Goal: Use online tool/utility: Utilize a website feature to perform a specific function

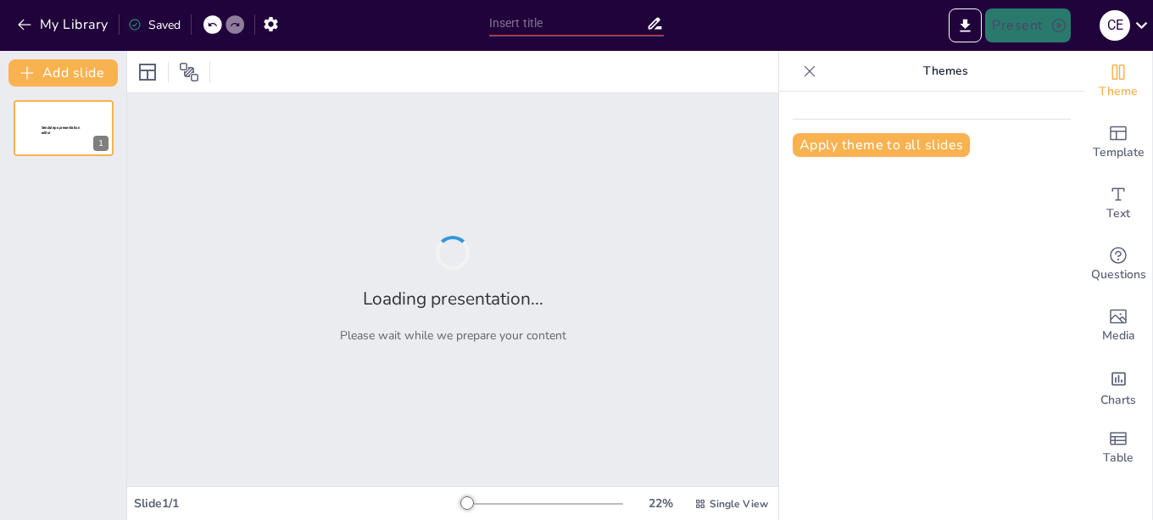
type input "Transformación Bimodal: Innovación en Técnicas de Valuación en la UNLZ"
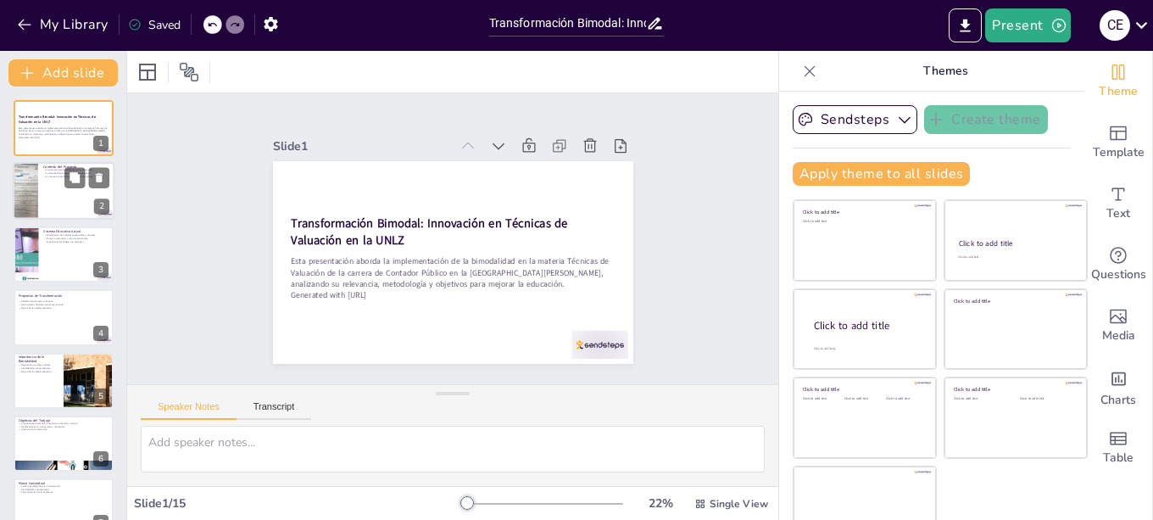
click at [72, 194] on div at bounding box center [64, 192] width 102 height 58
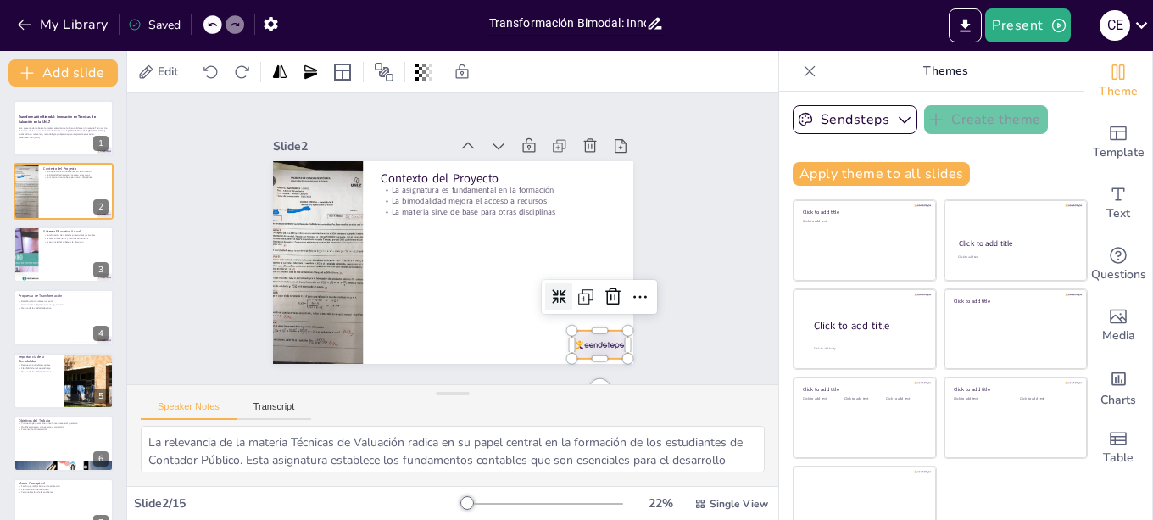
click at [567, 342] on div at bounding box center [587, 359] width 59 height 34
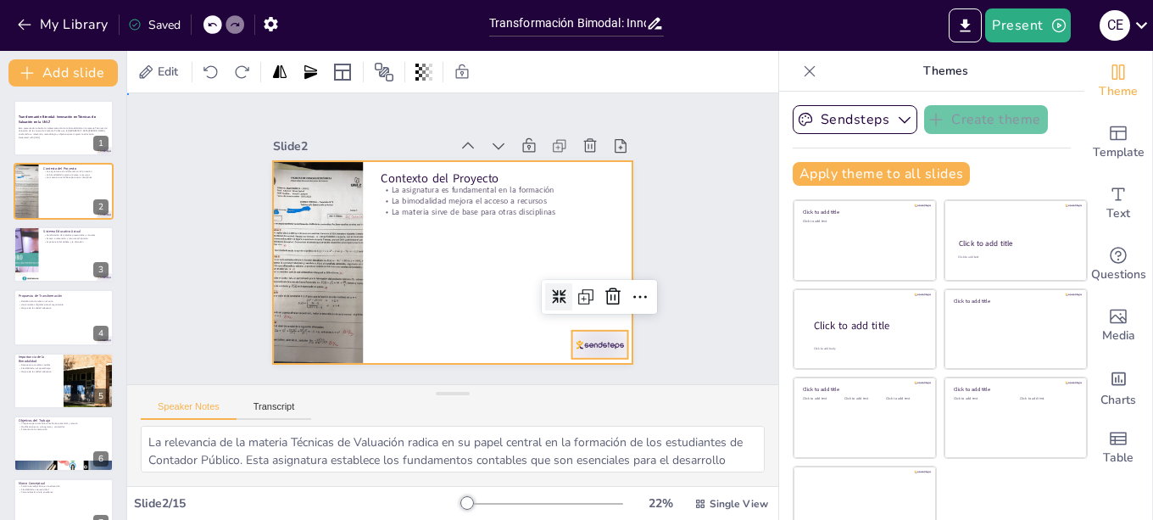
click at [492, 257] on div at bounding box center [449, 261] width 379 height 239
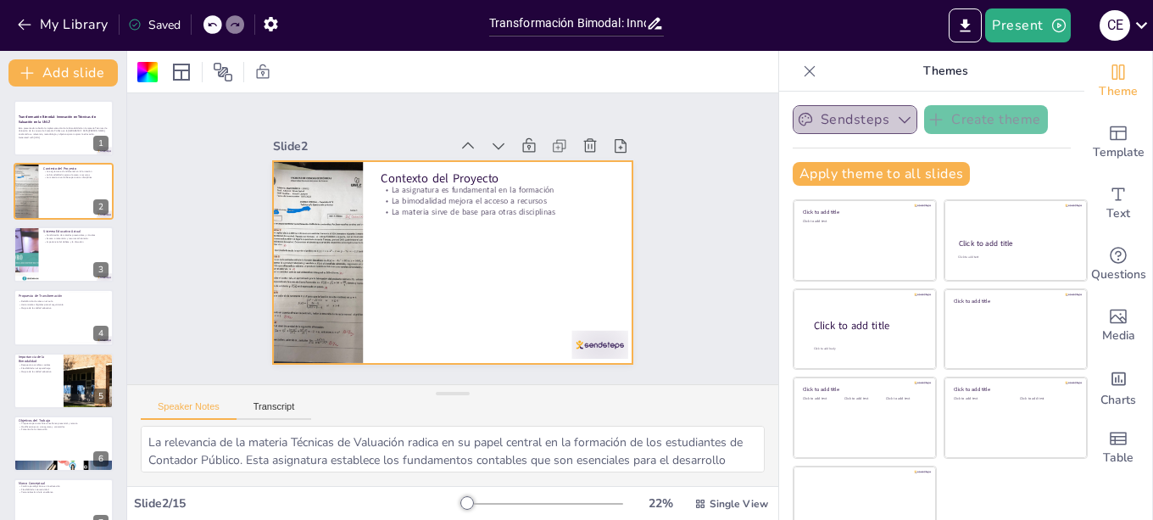
click at [896, 123] on icon "button" at bounding box center [904, 119] width 17 height 17
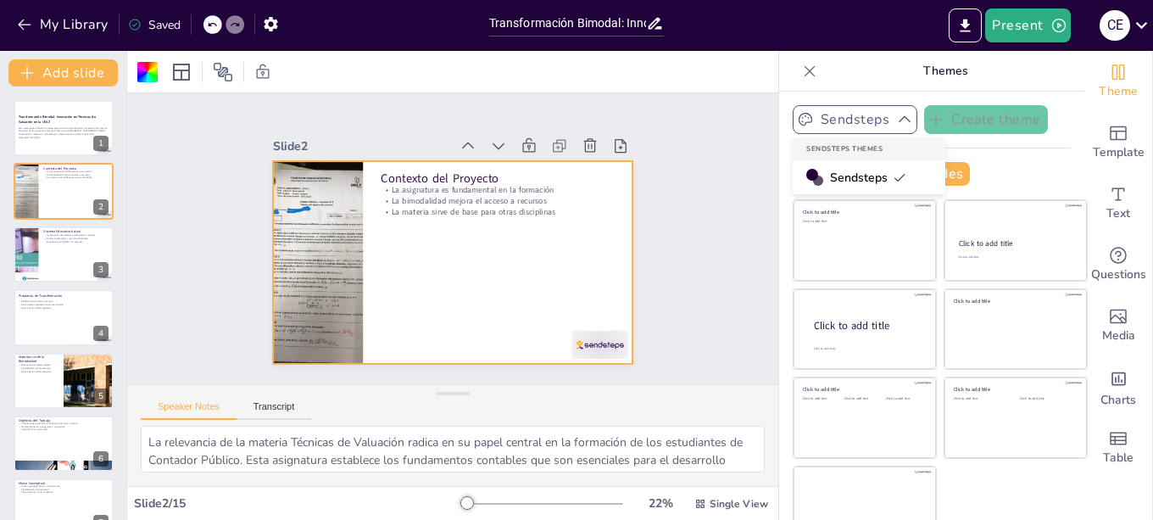
click at [896, 123] on icon "button" at bounding box center [904, 119] width 17 height 17
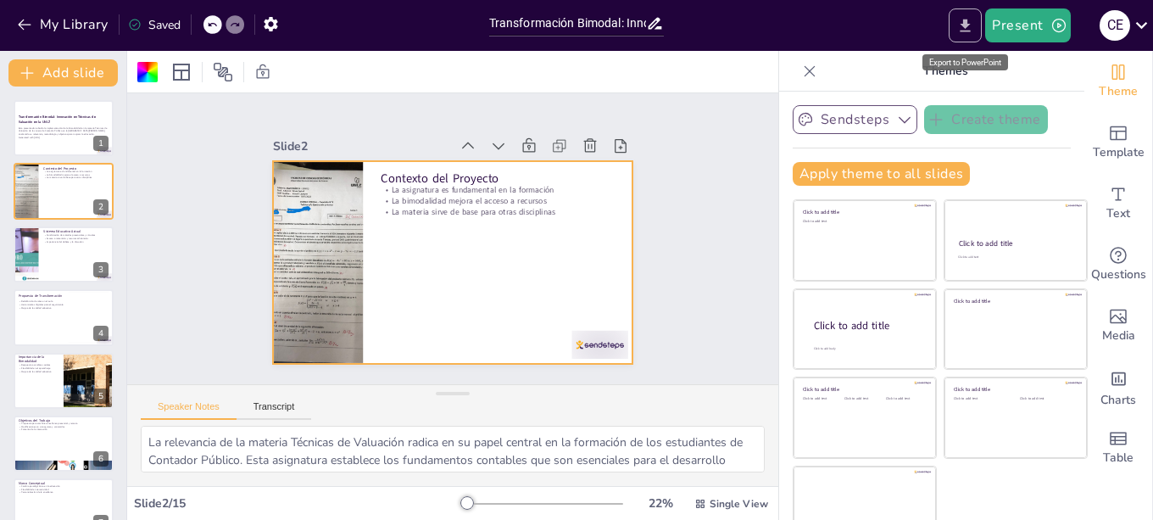
click at [969, 30] on icon "Export to PowerPoint" at bounding box center [965, 26] width 18 height 18
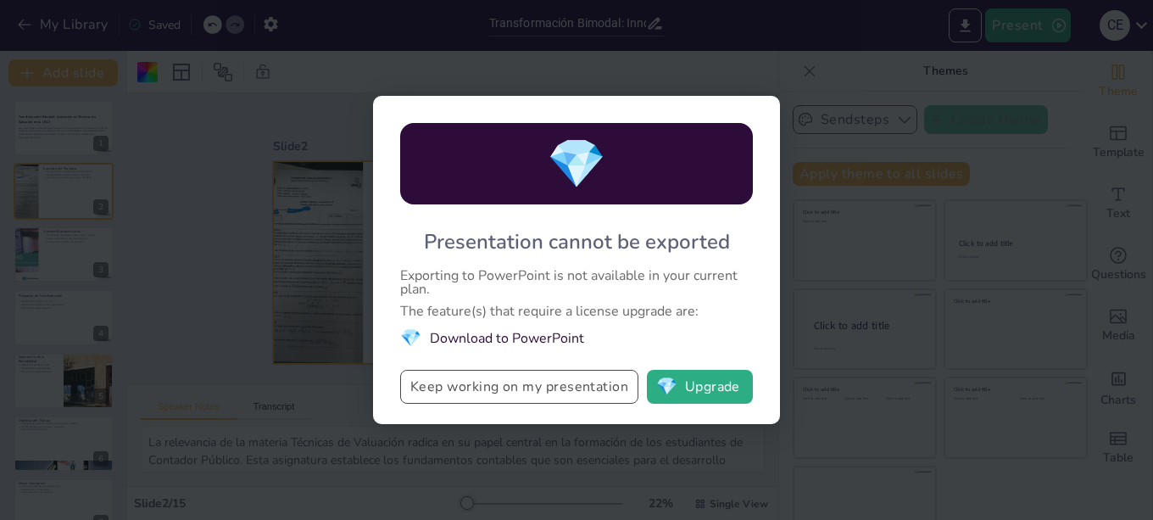
click at [577, 388] on button "Keep working on my presentation" at bounding box center [519, 387] width 238 height 34
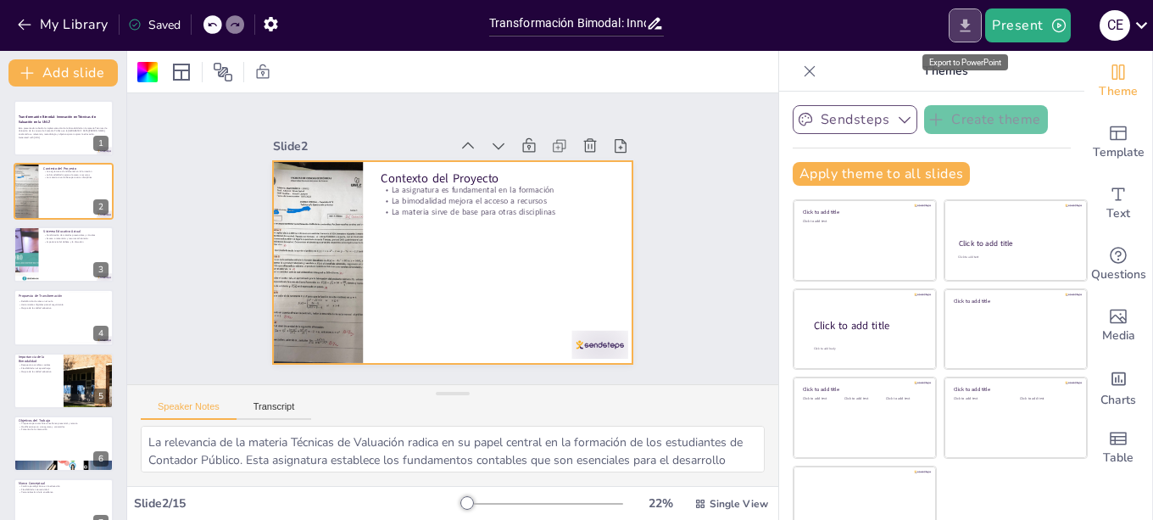
click at [972, 25] on icon "Export to PowerPoint" at bounding box center [965, 26] width 18 height 18
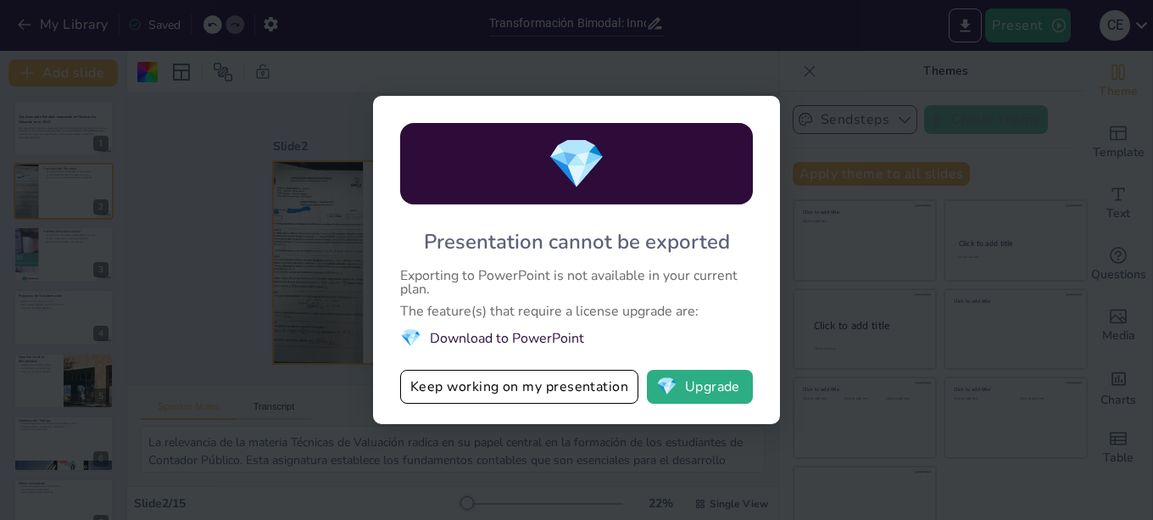
click at [785, 70] on div "💎 Presentation cannot be exported Exporting to PowerPoint is not available in y…" at bounding box center [576, 260] width 1153 height 520
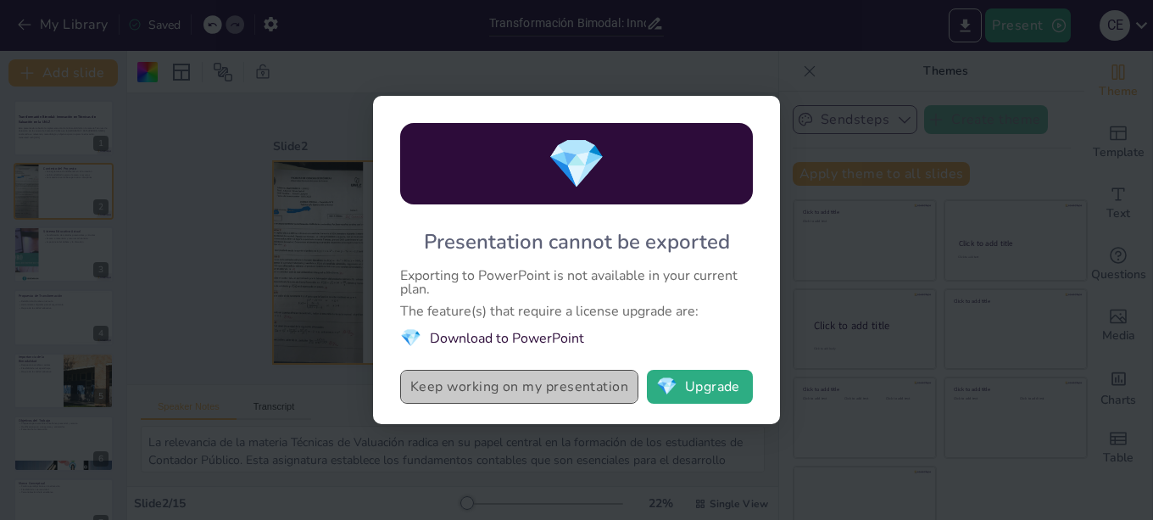
click at [586, 398] on button "Keep working on my presentation" at bounding box center [519, 387] width 238 height 34
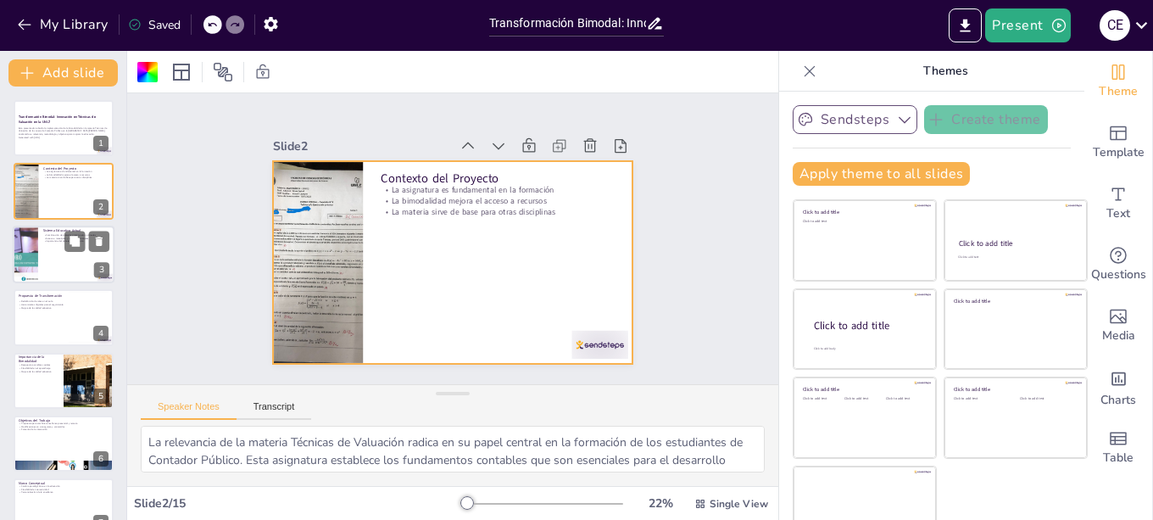
click at [58, 257] on div at bounding box center [64, 254] width 102 height 58
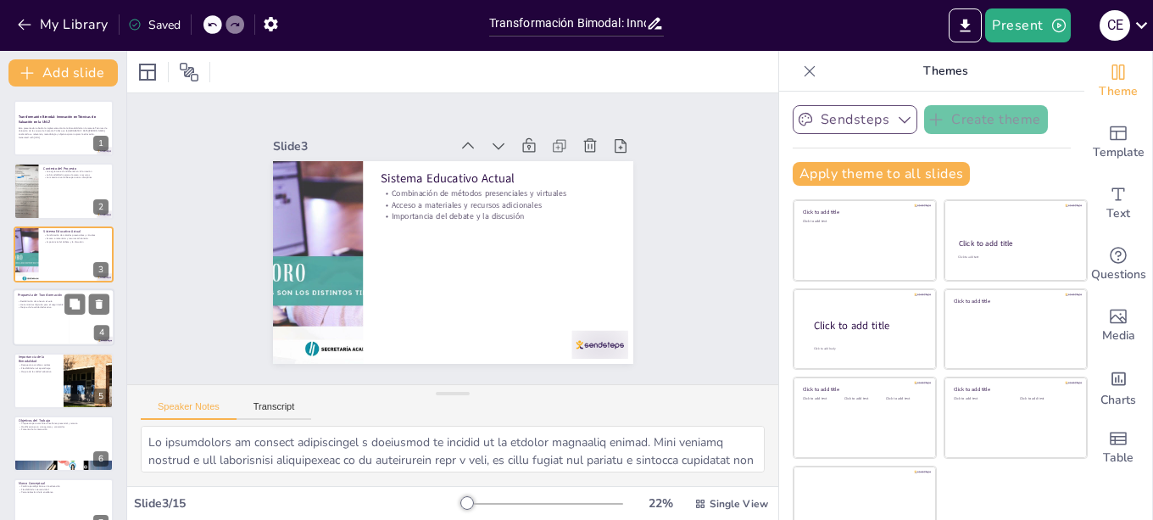
click at [54, 321] on div at bounding box center [64, 317] width 102 height 58
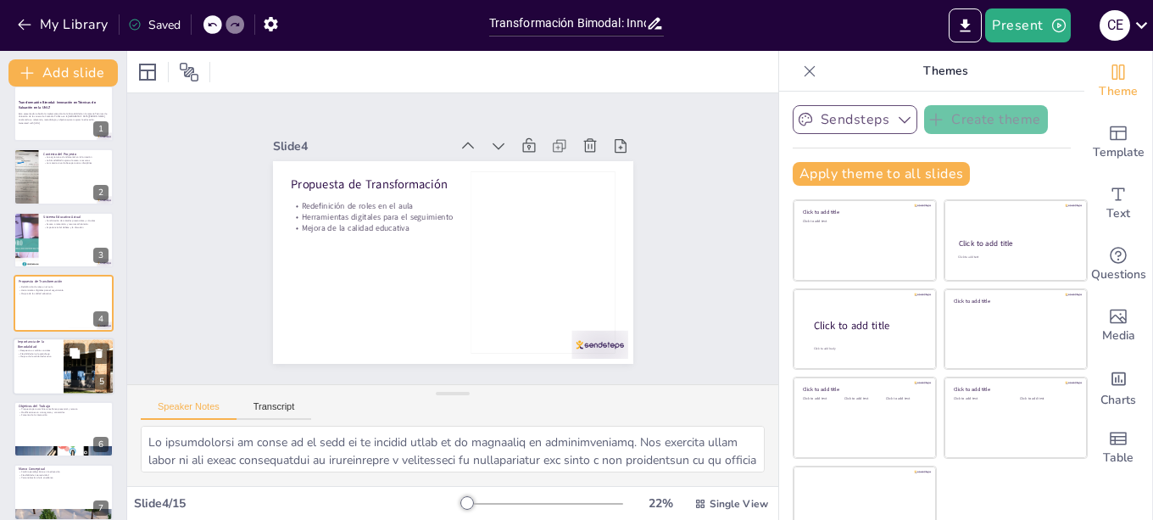
click at [53, 368] on div at bounding box center [64, 366] width 102 height 58
type textarea "La bimodalidad se presenta como una respuesta necesaria a los cambios sociales …"
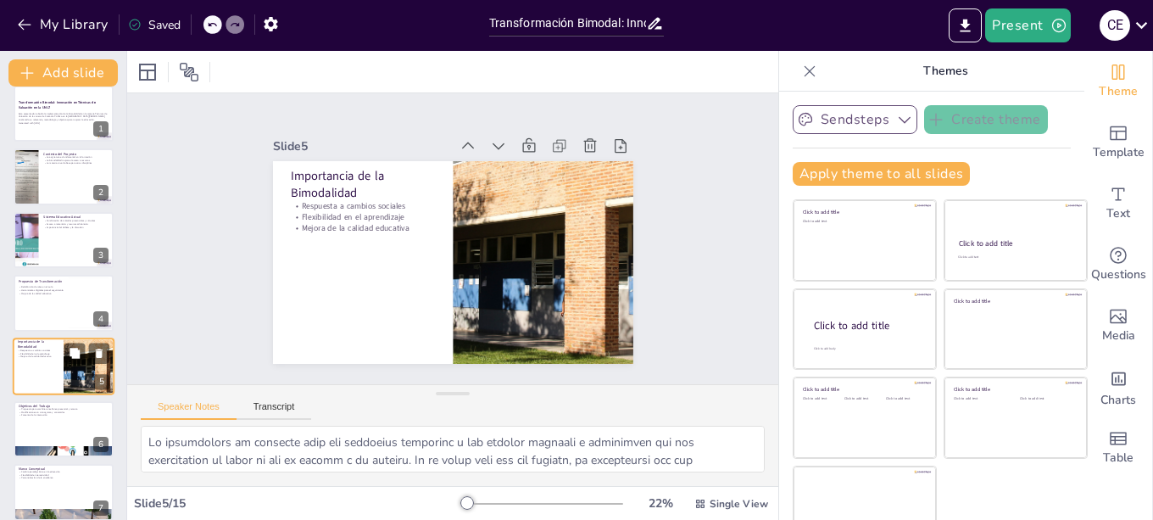
scroll to position [77, 0]
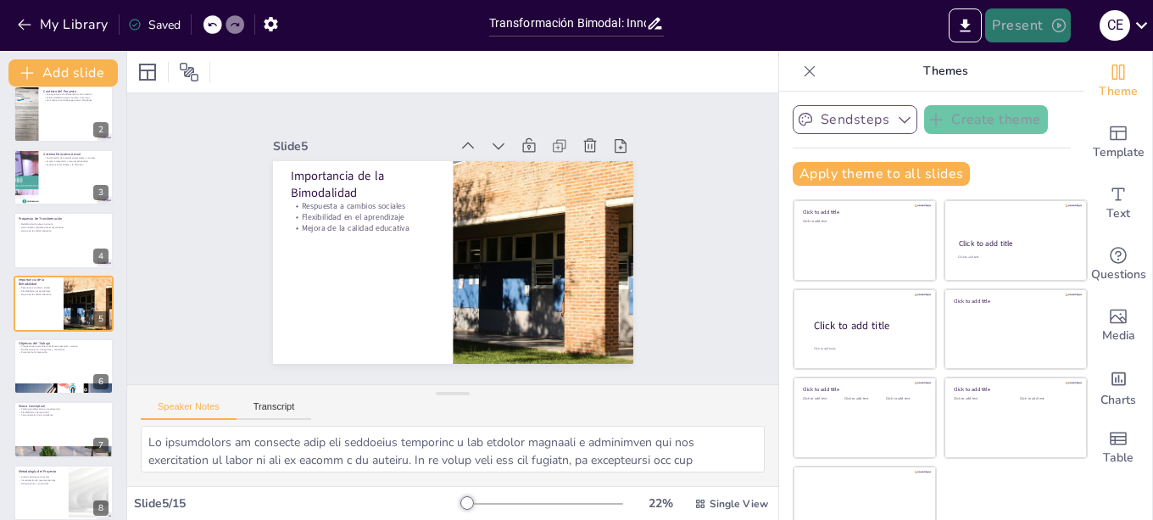
click at [1055, 27] on icon "button" at bounding box center [1058, 25] width 17 height 17
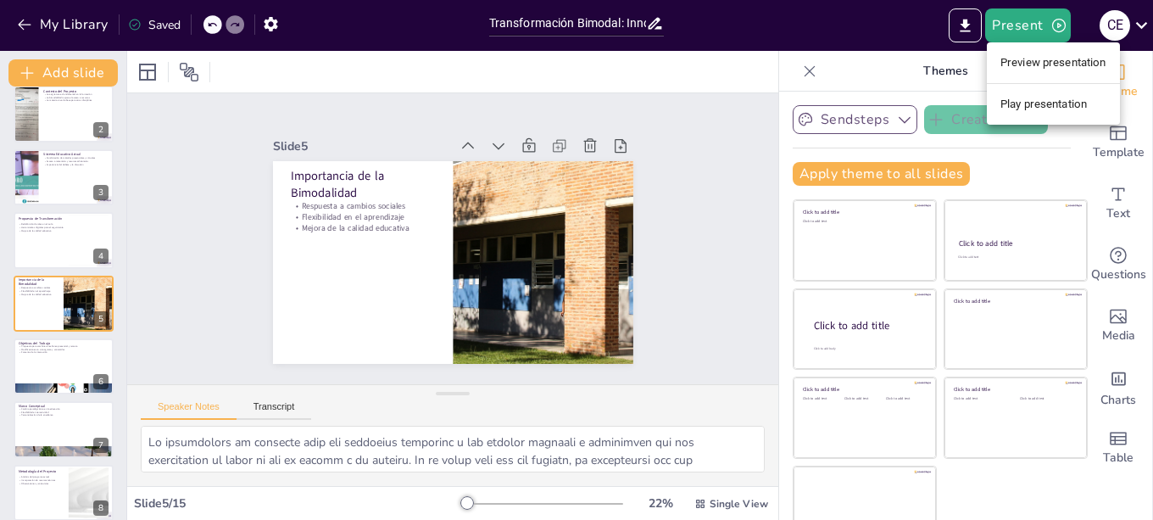
click at [808, 16] on div at bounding box center [576, 260] width 1153 height 520
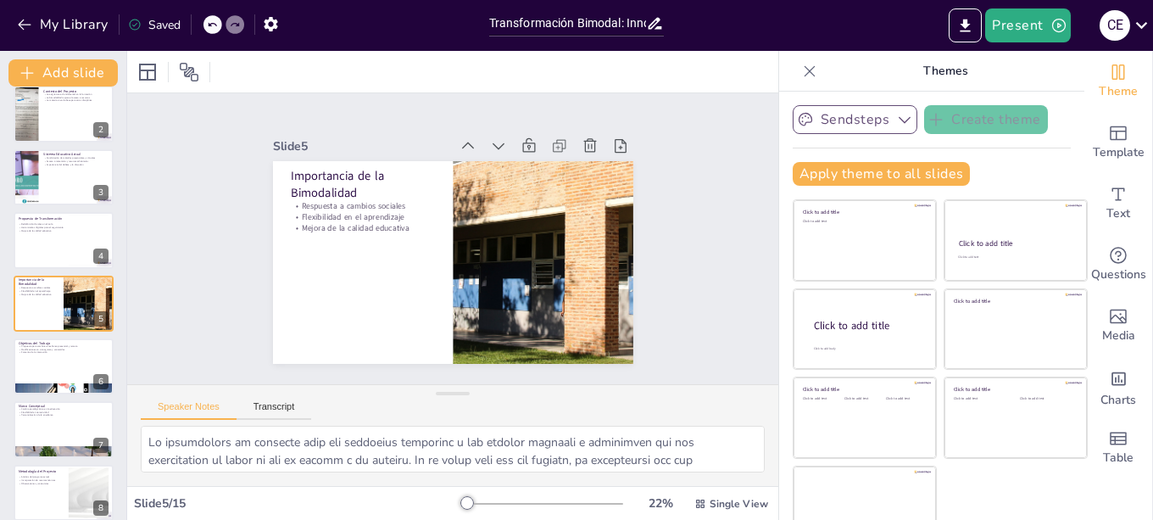
click at [657, 25] on icon at bounding box center [655, 23] width 18 height 18
click at [278, 25] on icon "button" at bounding box center [271, 24] width 18 height 18
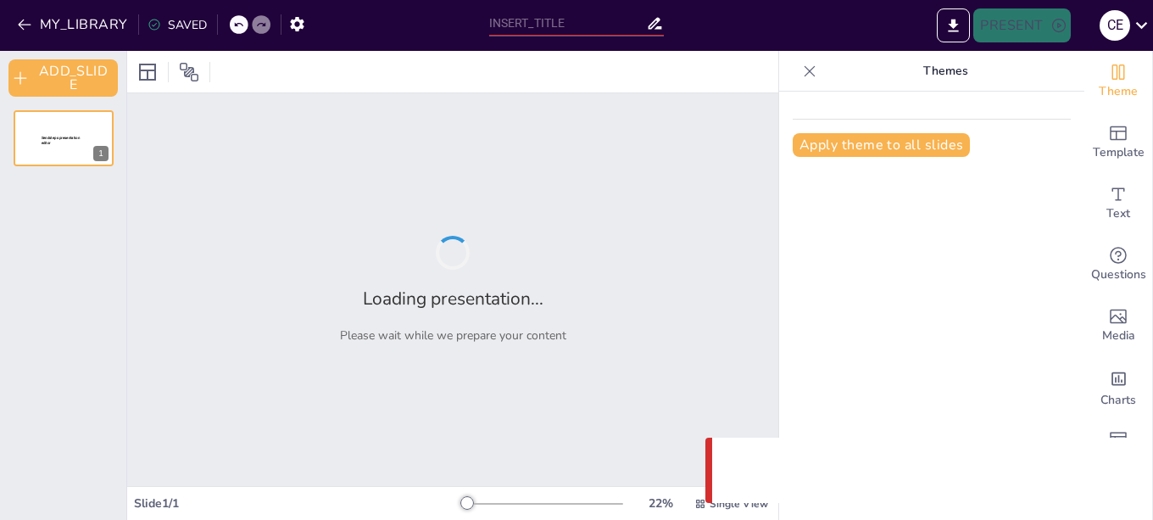
type input "Transformación Bimodal: Innovación en Técnicas de Valuación en la UNLZ"
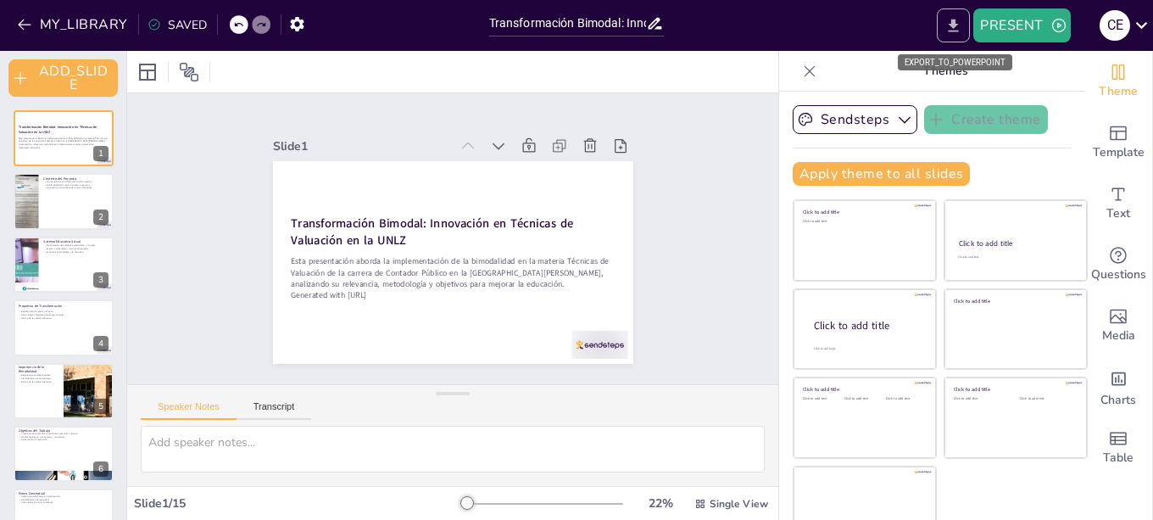
click at [959, 30] on icon "EXPORT_TO_POWERPOINT" at bounding box center [953, 26] width 18 height 18
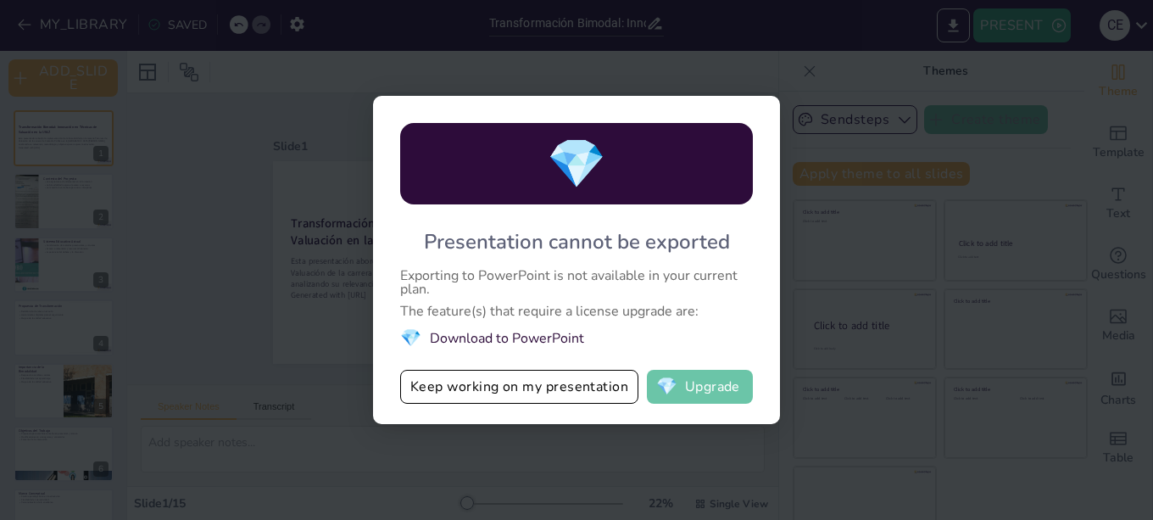
click at [707, 387] on button "💎 Upgrade" at bounding box center [700, 387] width 106 height 34
